Goal: Transaction & Acquisition: Purchase product/service

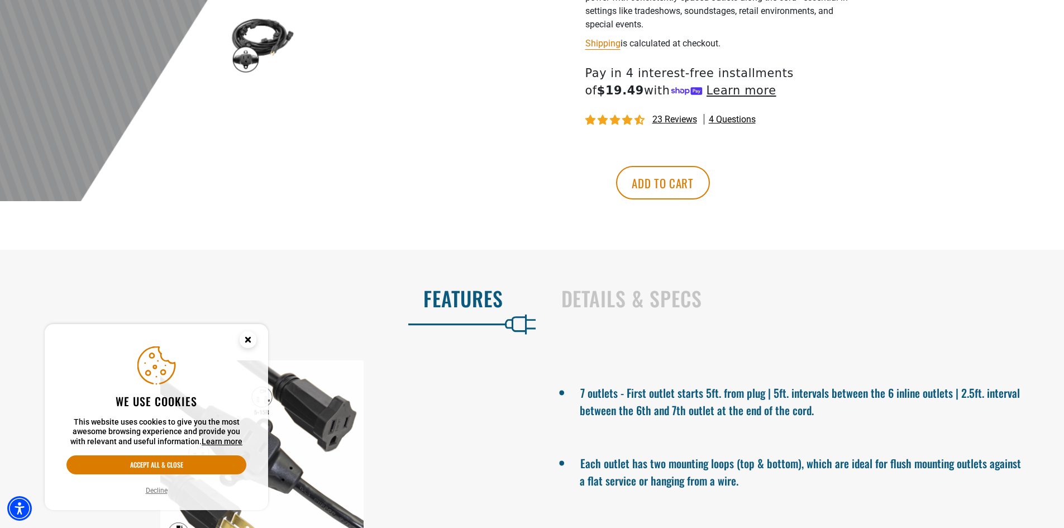
scroll to position [447, 0]
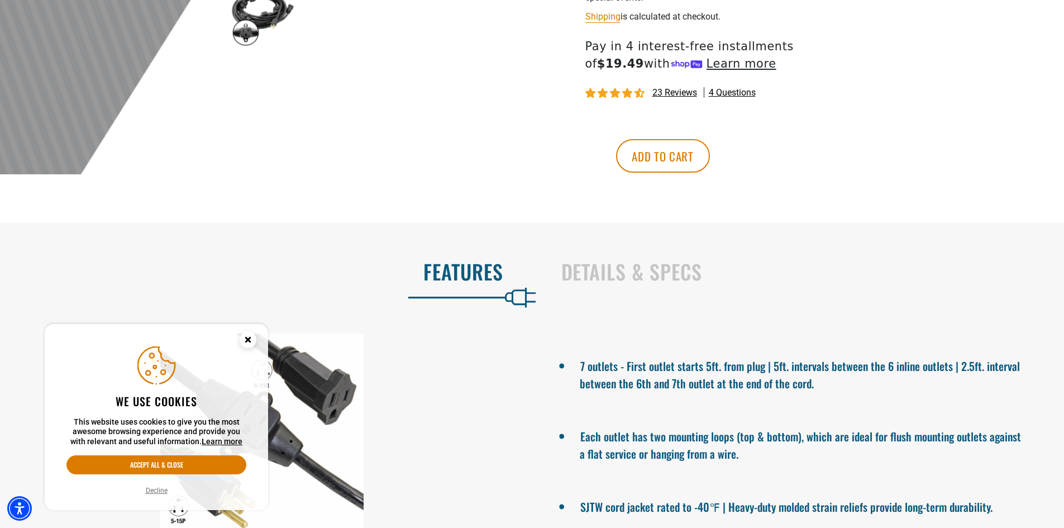
click at [246, 335] on circle "Close this option" at bounding box center [248, 339] width 17 height 17
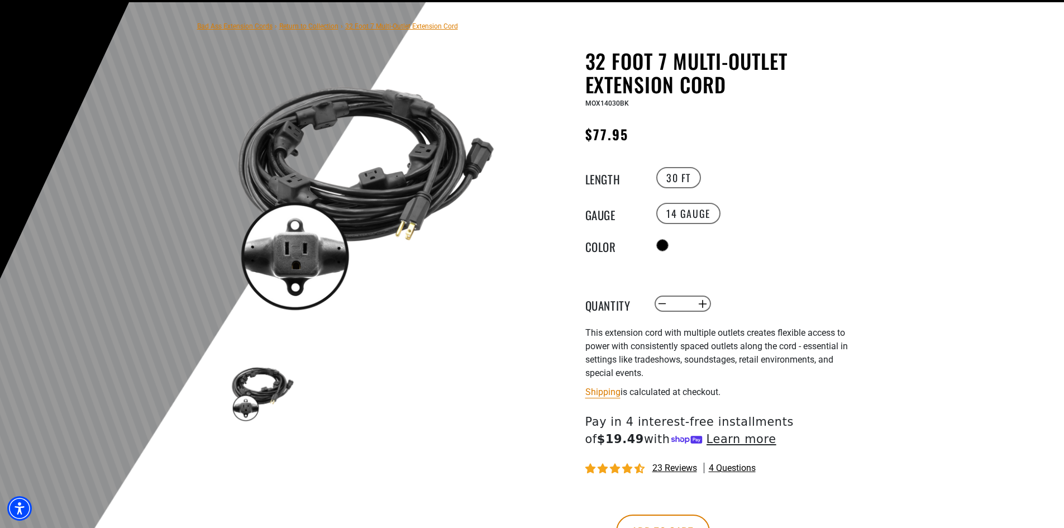
scroll to position [0, 0]
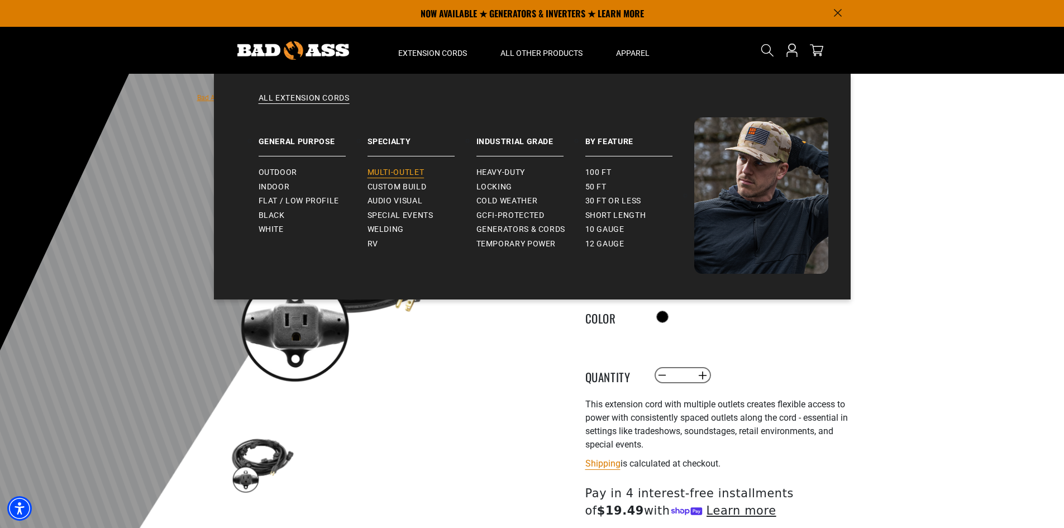
click at [393, 171] on span "Multi-Outlet" at bounding box center [396, 173] width 57 height 10
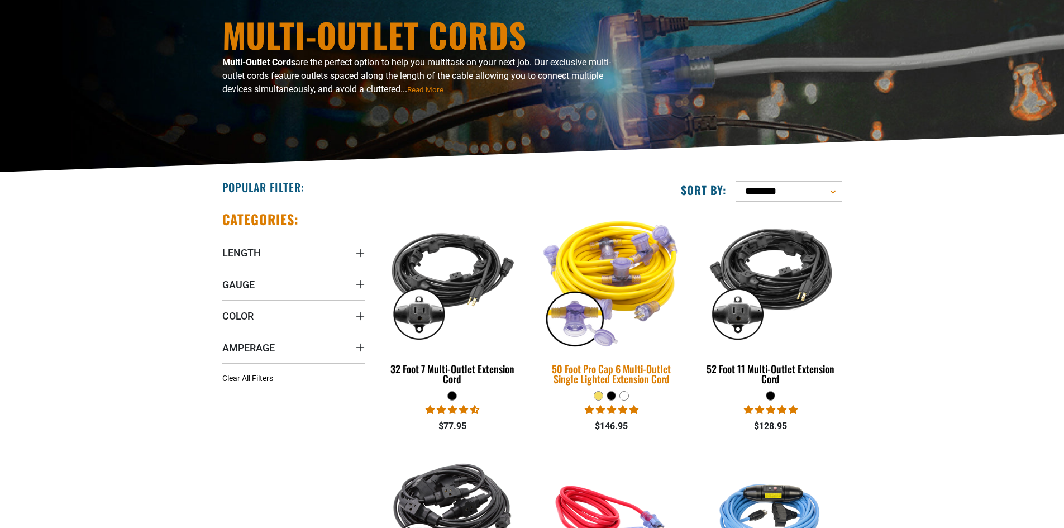
scroll to position [112, 0]
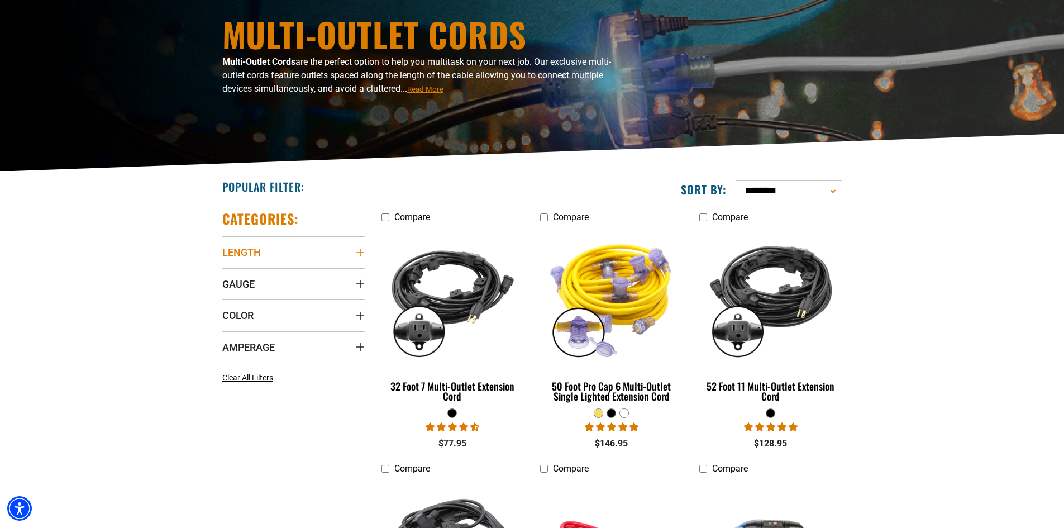
click at [319, 245] on summary "Length" at bounding box center [293, 251] width 142 height 31
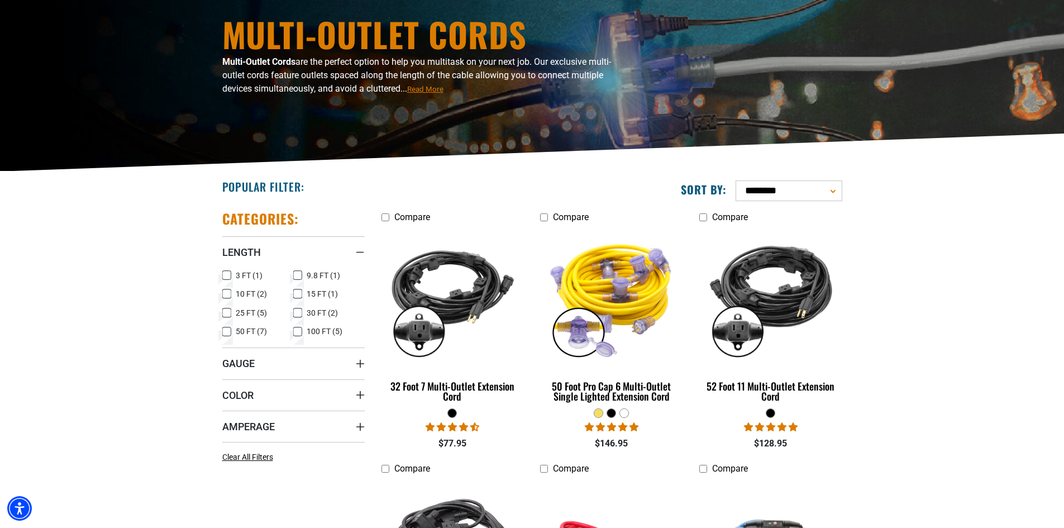
click at [297, 333] on icon at bounding box center [297, 332] width 9 height 15
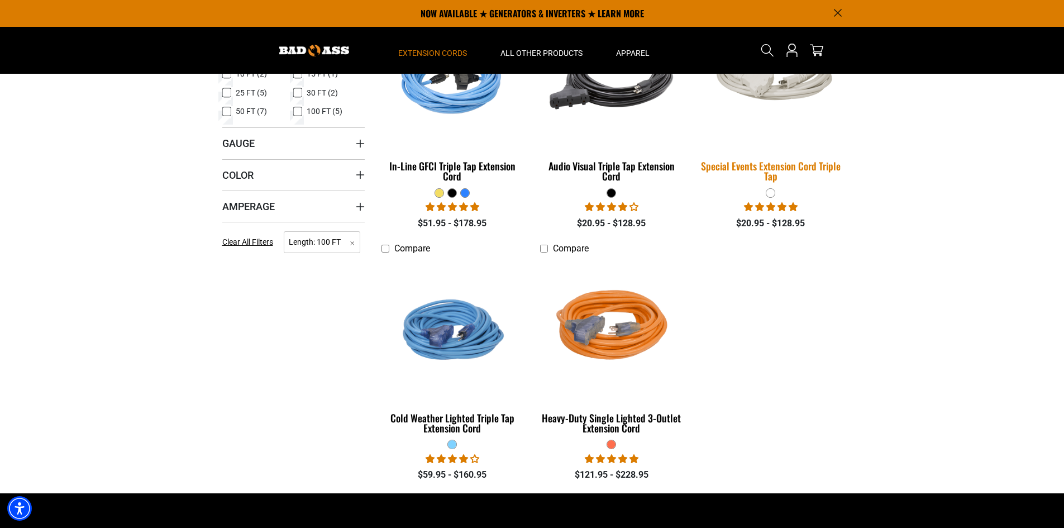
scroll to position [168, 0]
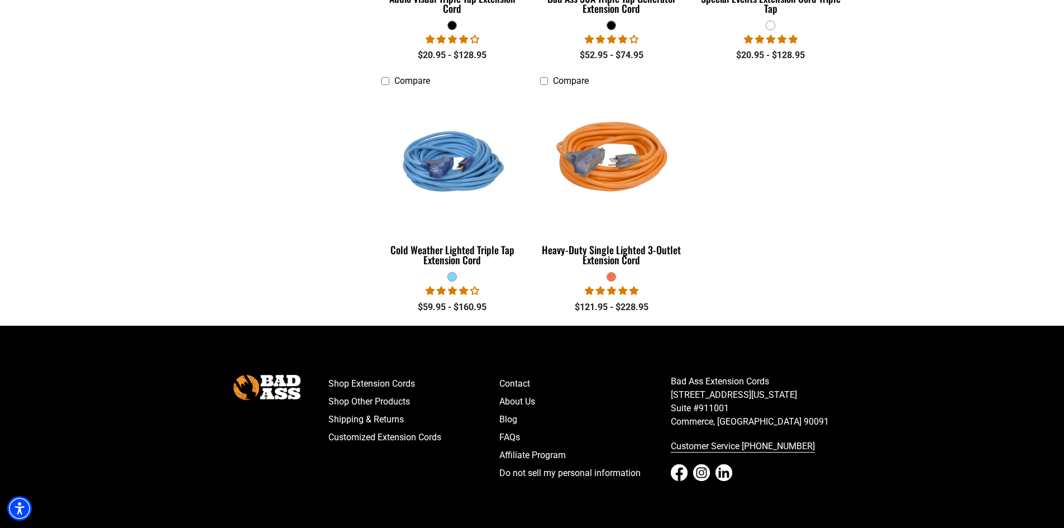
scroll to position [1006, 0]
